Goal: Transaction & Acquisition: Purchase product/service

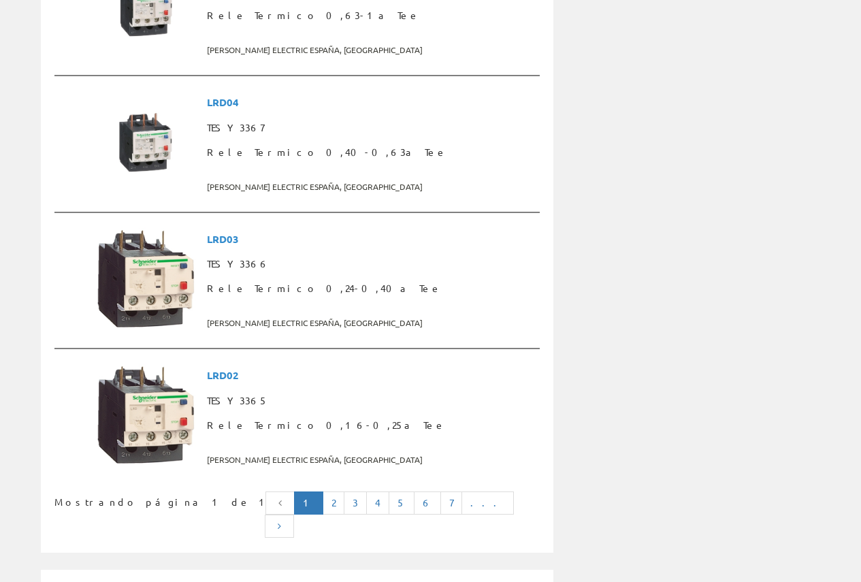
scroll to position [3473, 0]
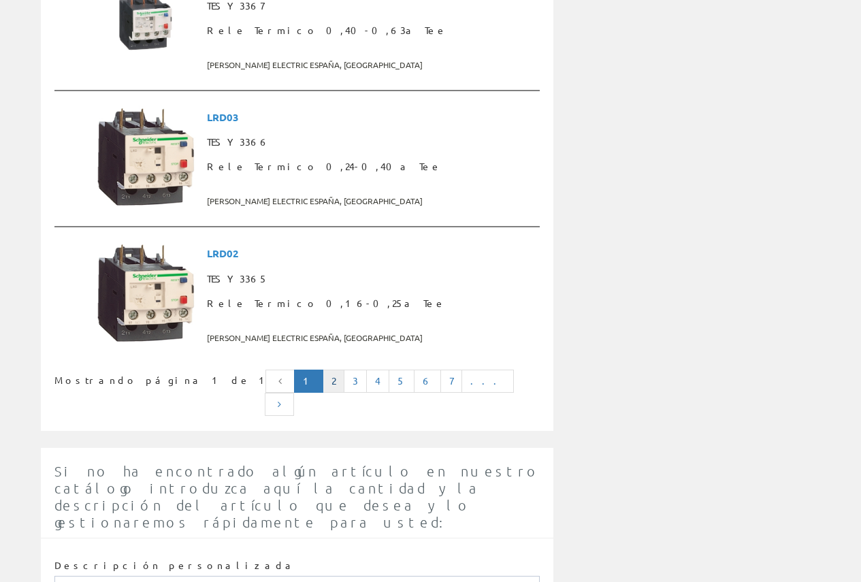
click at [345, 370] on link "2" at bounding box center [334, 381] width 22 height 23
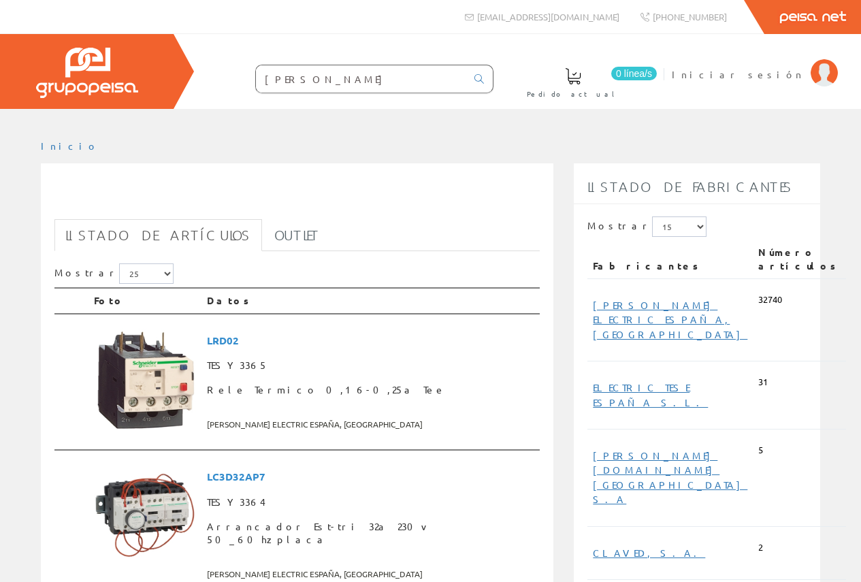
click at [309, 86] on input "[PERSON_NAME]" at bounding box center [361, 78] width 210 height 27
click at [310, 86] on input "[PERSON_NAME]" at bounding box center [361, 78] width 210 height 27
paste input "LE1M35P706"
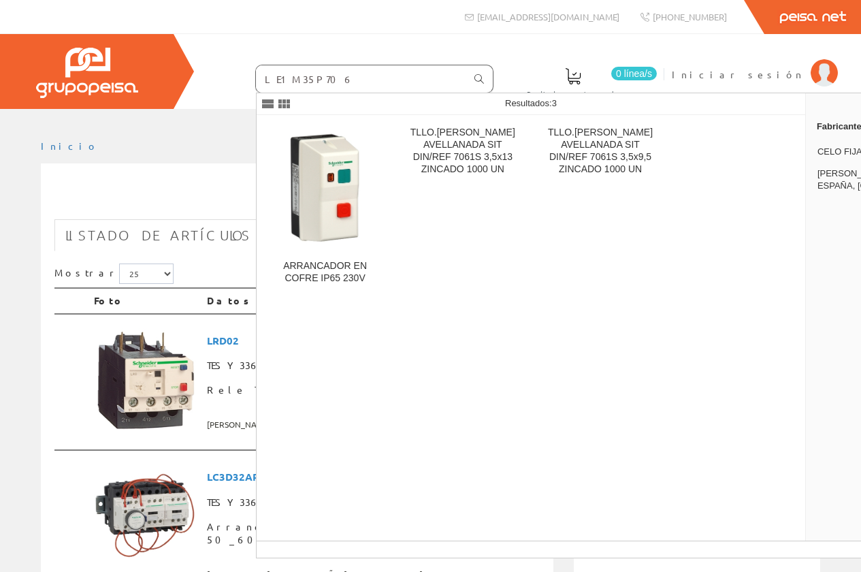
type input "LE1M35P706"
click at [477, 74] on icon at bounding box center [480, 79] width 10 height 10
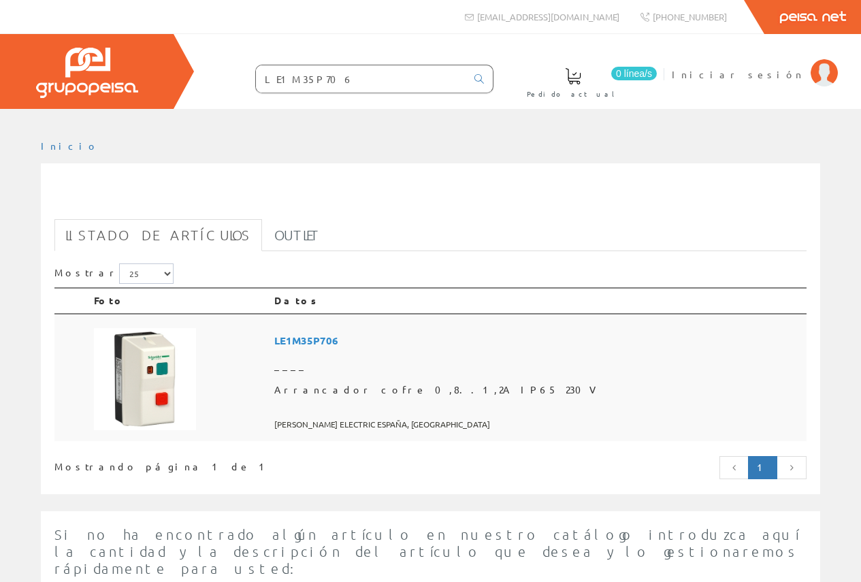
click at [199, 391] on td at bounding box center [179, 378] width 180 height 128
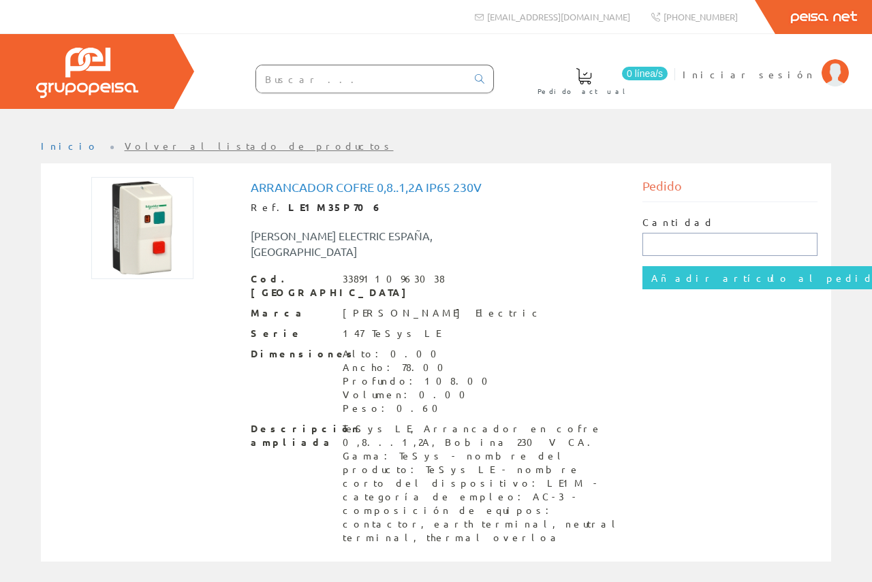
click at [739, 236] on input "text" at bounding box center [730, 244] width 176 height 23
type input "1"
click at [719, 279] on input "Añadir artículo al pedido" at bounding box center [767, 277] width 251 height 23
click at [83, 71] on img at bounding box center [87, 73] width 102 height 50
drag, startPoint x: 259, startPoint y: 189, endPoint x: 378, endPoint y: 193, distance: 118.5
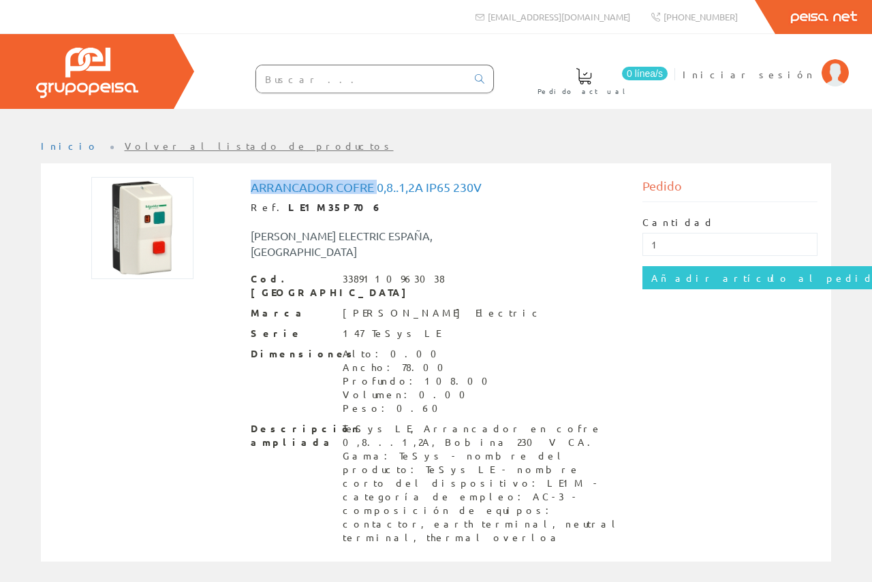
click at [378, 193] on div "Arrancador cofre 0,8..1,2A IP65 230V Ref. LE1M35P706 SCHNEIDER ELECTRIC ESPAÑA,…" at bounding box center [436, 364] width 392 height 374
copy h1 "Arrancador cofre"
click at [309, 212] on div "Ref. LE1M35P706" at bounding box center [436, 208] width 371 height 14
copy strong "LE1M35P706"
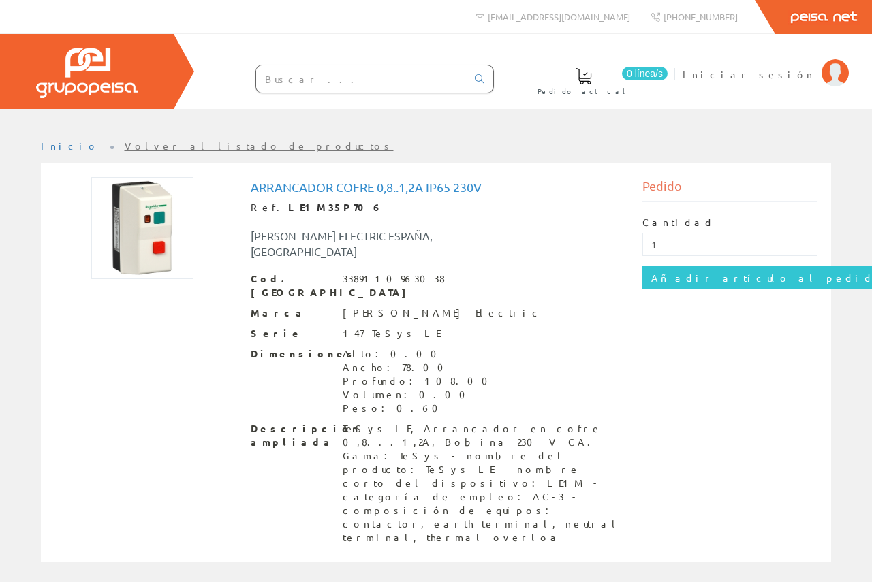
click at [467, 240] on div "[PERSON_NAME] ELECTRIC ESPAÑA, [GEOGRAPHIC_DATA]" at bounding box center [354, 243] width 228 height 31
